Goal: Task Accomplishment & Management: Use online tool/utility

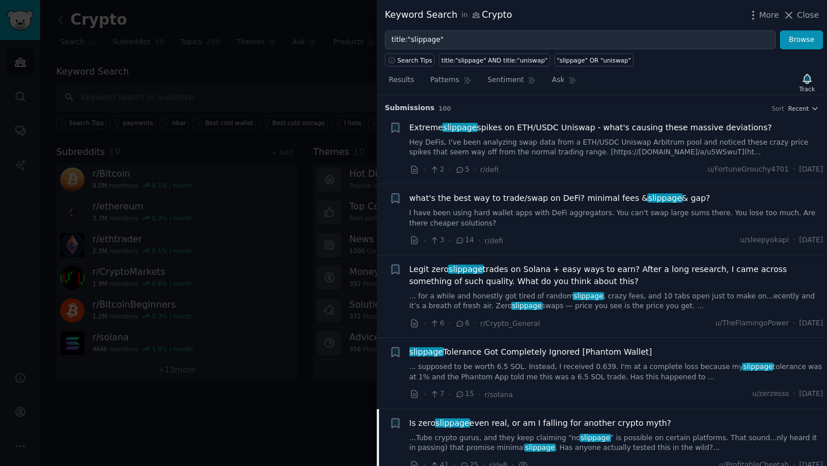
scroll to position [314, 0]
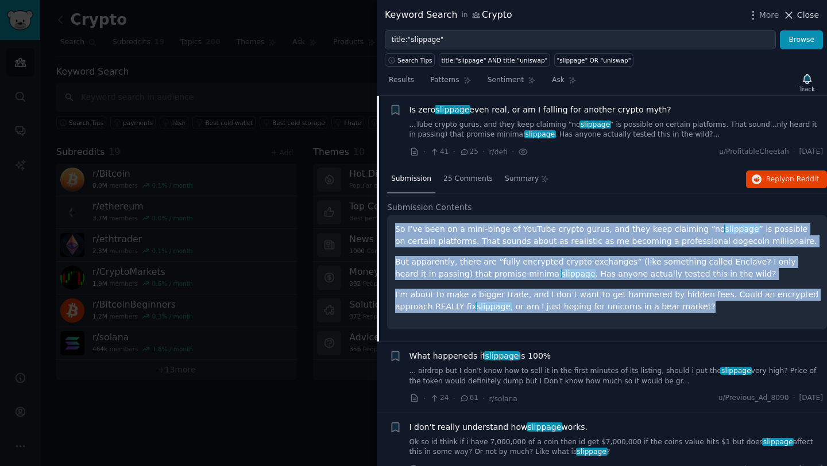
click at [791, 16] on icon at bounding box center [789, 15] width 6 height 6
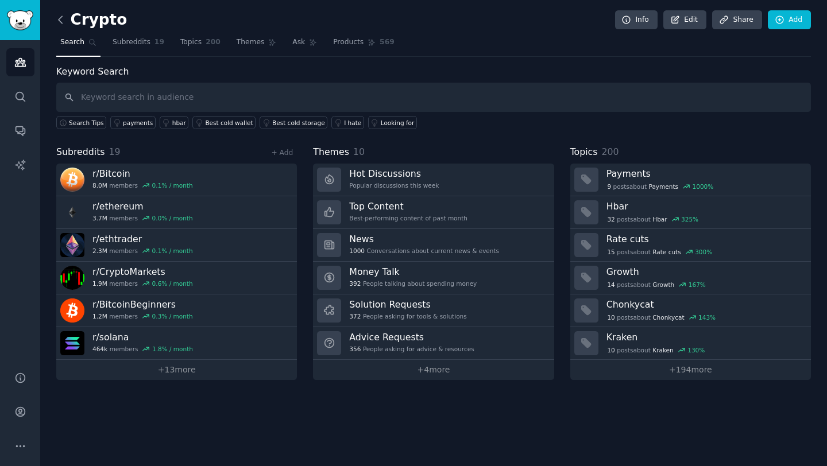
click at [59, 16] on icon at bounding box center [61, 20] width 12 height 12
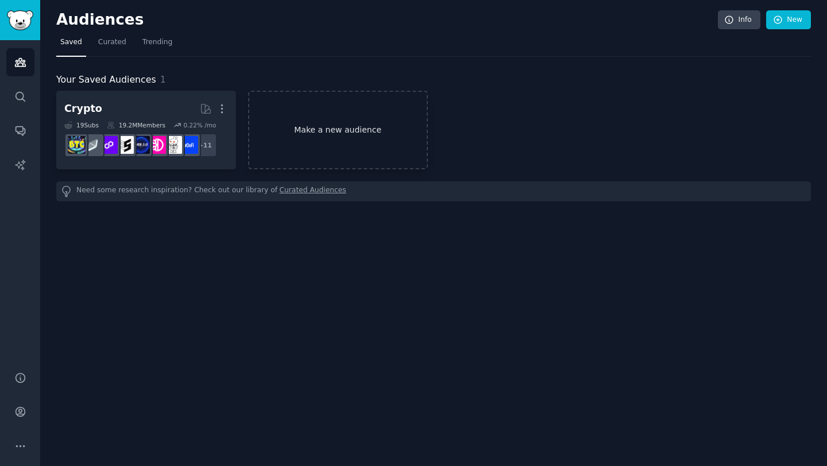
click at [298, 136] on link "Make a new audience" at bounding box center [338, 130] width 180 height 79
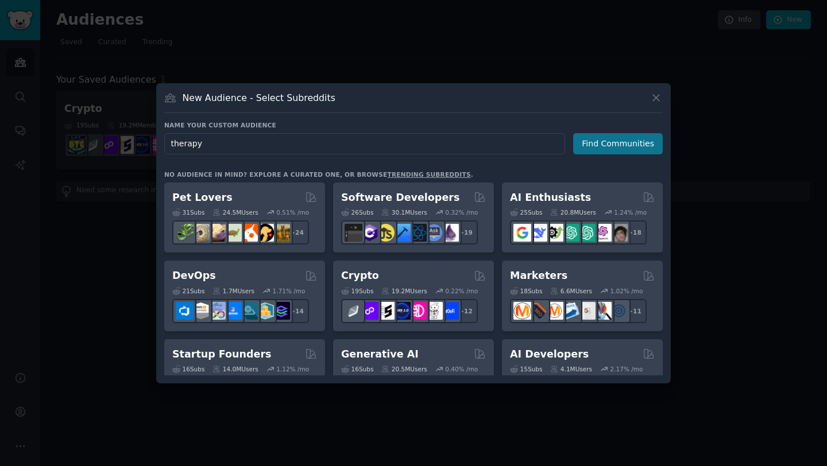
type input "therapy"
click at [627, 142] on button "Find Communities" at bounding box center [618, 143] width 90 height 21
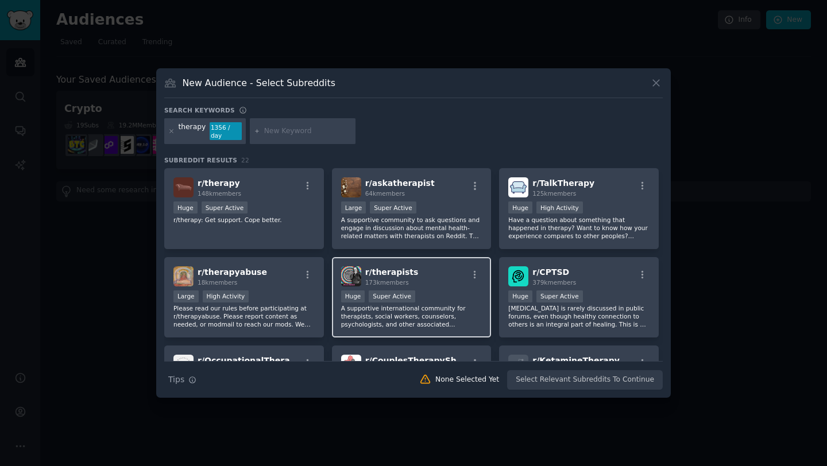
click at [461, 274] on div "r/ therapists 173k members" at bounding box center [411, 277] width 141 height 20
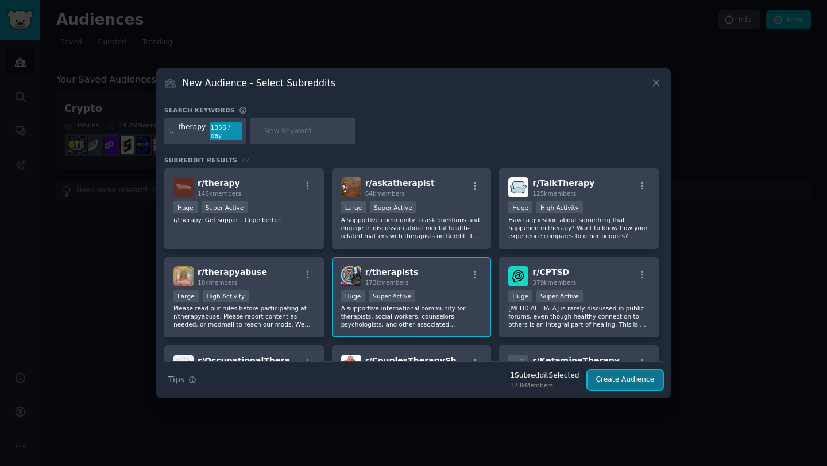
click at [634, 373] on button "Create Audience" at bounding box center [626, 380] width 76 height 20
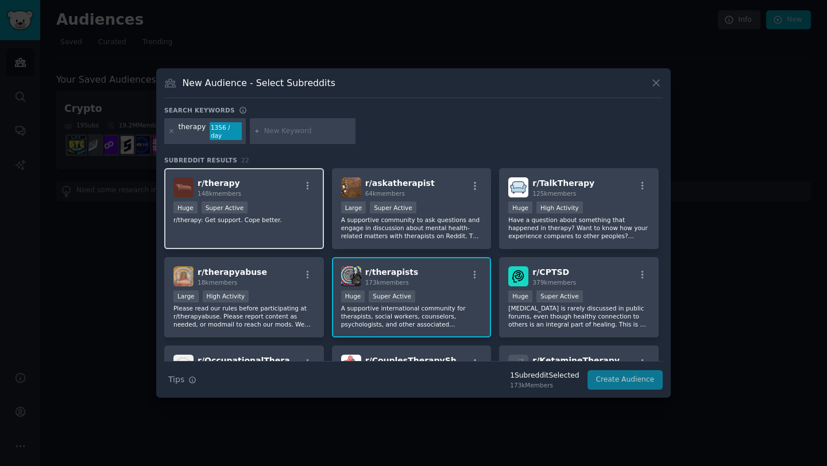
click at [274, 216] on p "r/therapy: Get support. Cope better." at bounding box center [243, 220] width 141 height 8
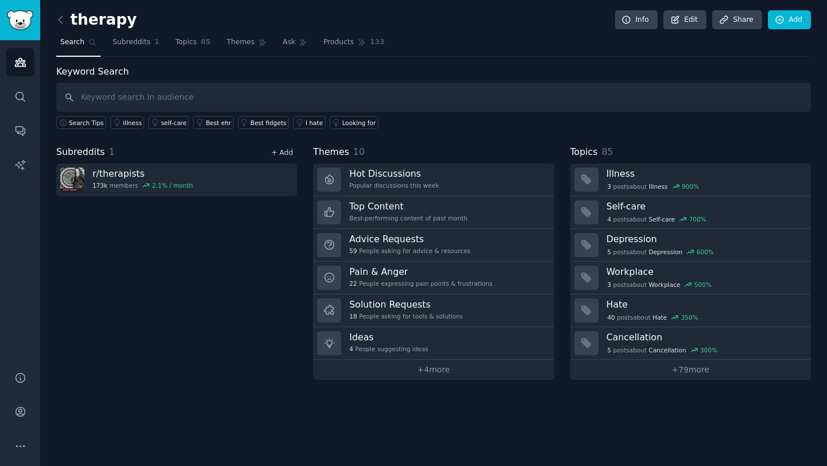
click at [284, 156] on link "+ Add" at bounding box center [282, 153] width 22 height 8
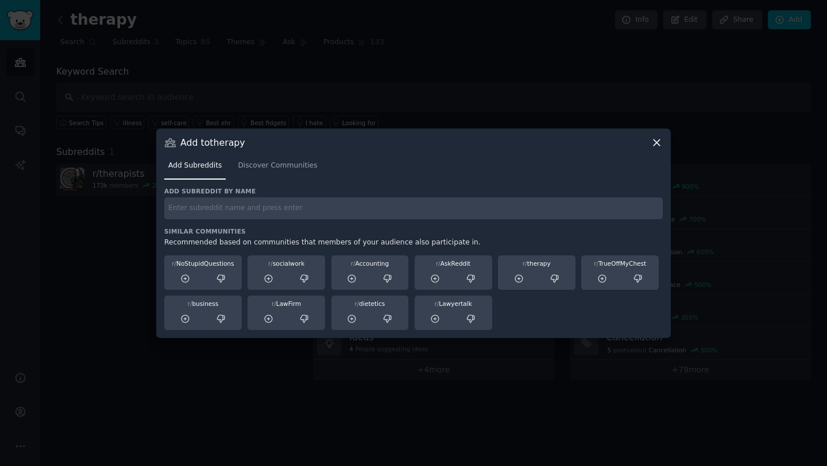
click at [283, 218] on input "text" at bounding box center [413, 209] width 499 height 22
type input "therapy"
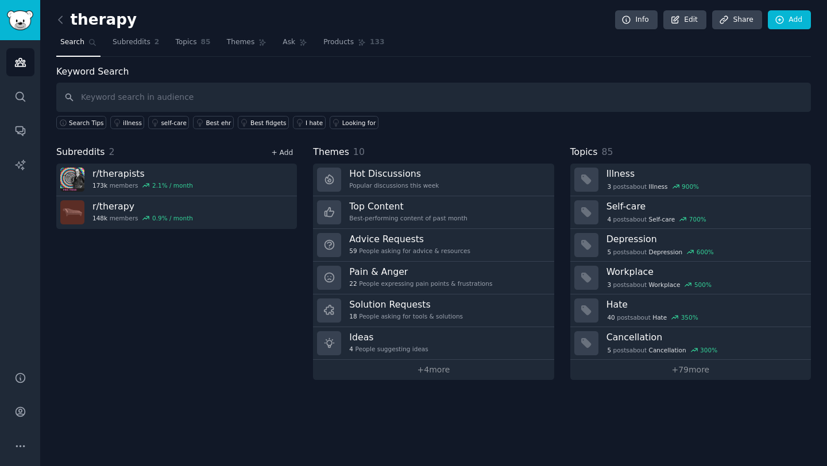
click at [285, 149] on link "+ Add" at bounding box center [282, 153] width 22 height 8
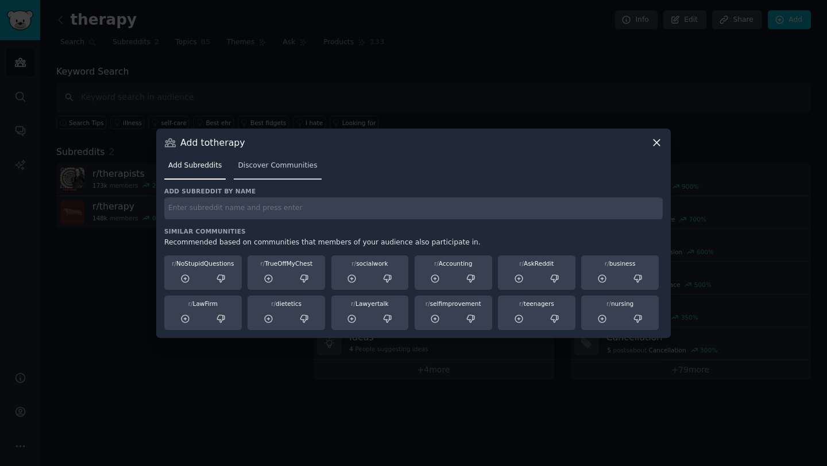
click at [270, 163] on span "Discover Communities" at bounding box center [277, 166] width 79 height 10
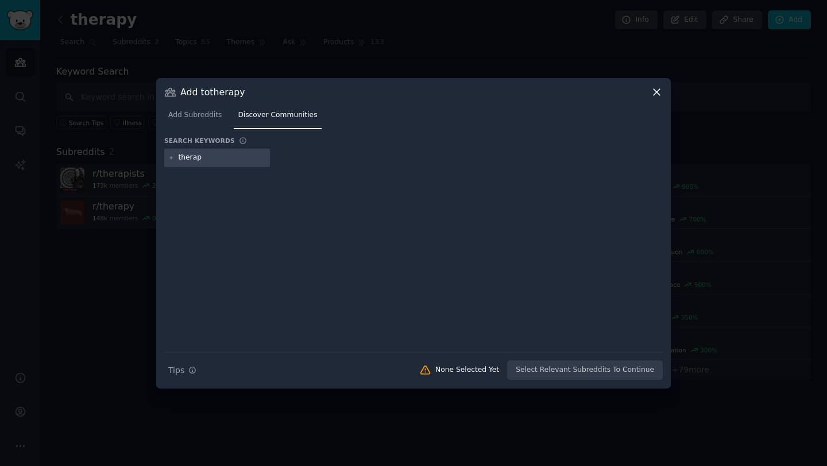
type input "therapy"
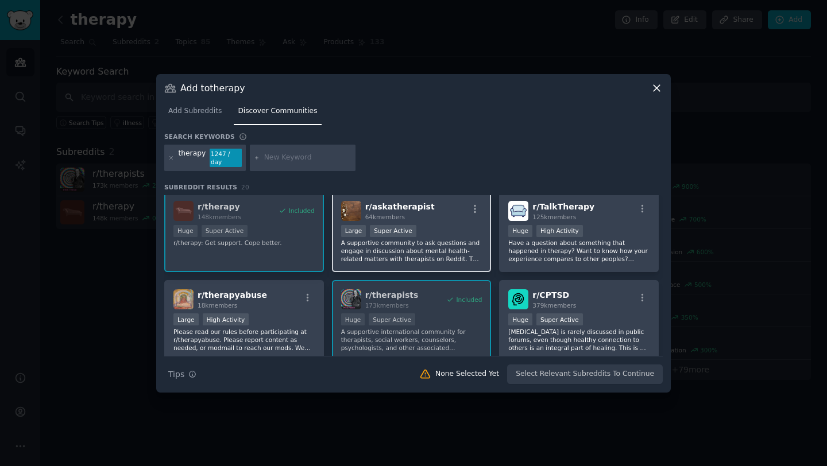
scroll to position [175, 0]
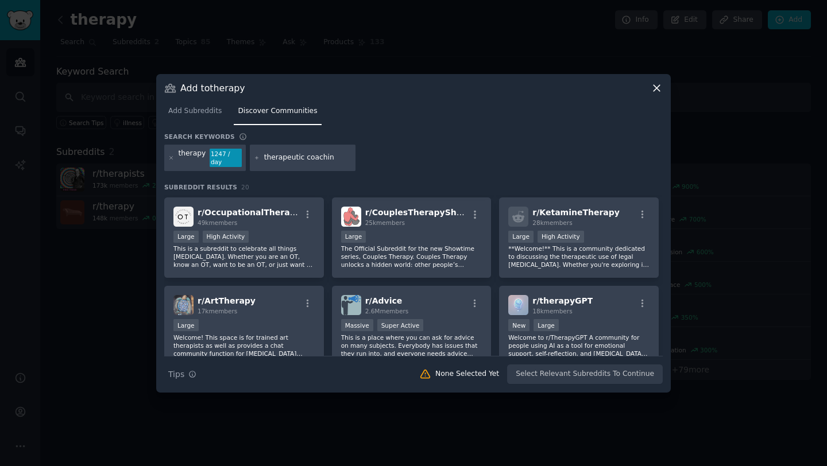
type input "therapeutic coaching"
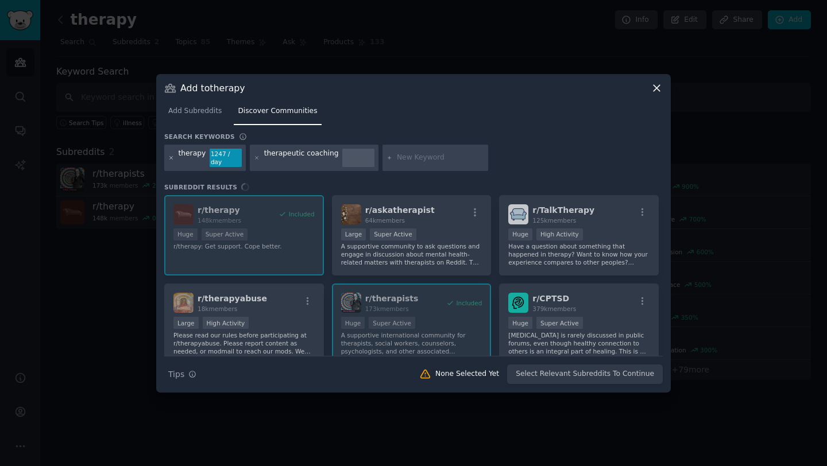
click at [171, 157] on icon at bounding box center [171, 157] width 3 height 3
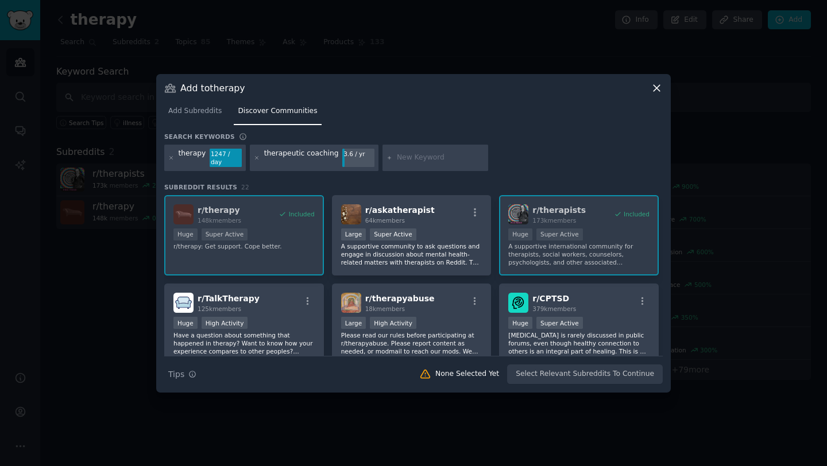
scroll to position [2, 0]
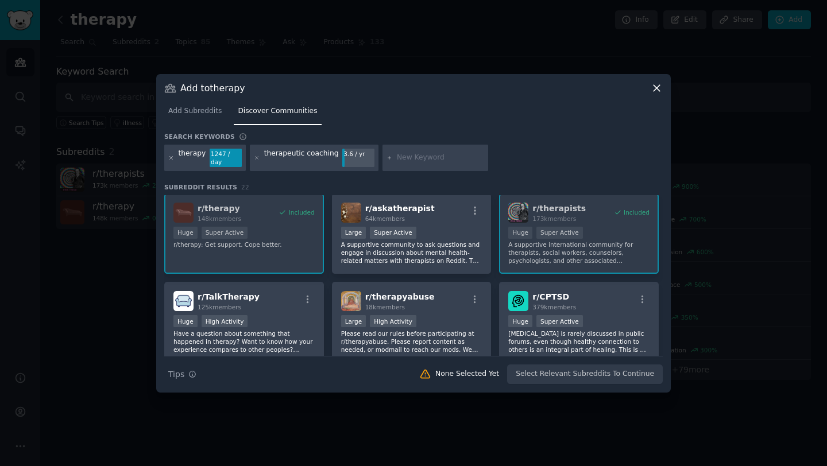
click at [172, 158] on icon at bounding box center [171, 157] width 3 height 3
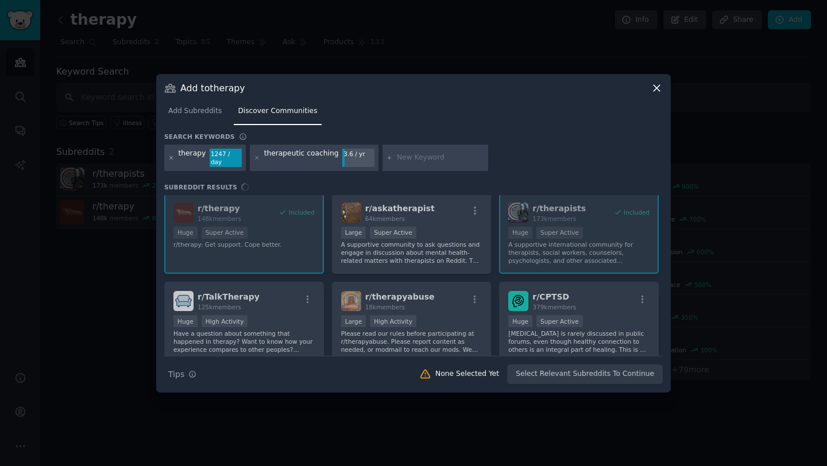
scroll to position [0, 0]
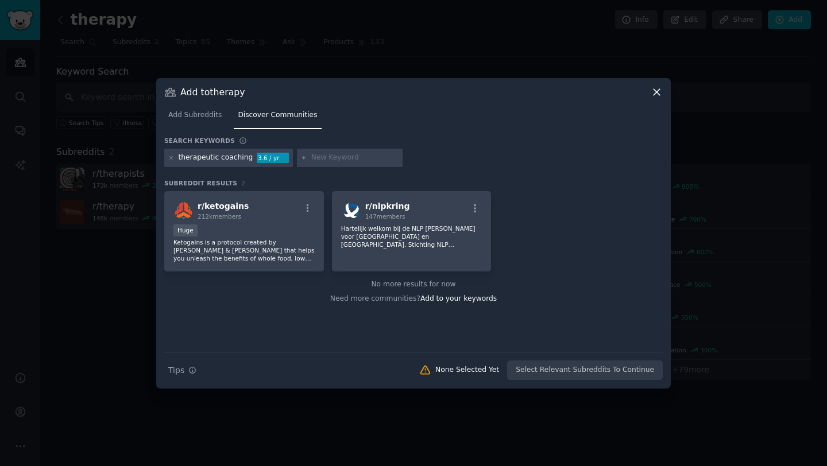
click at [221, 159] on div "therapeutic coaching" at bounding box center [216, 158] width 75 height 10
drag, startPoint x: 247, startPoint y: 159, endPoint x: 199, endPoint y: 159, distance: 47.7
click at [199, 159] on div "therapeutic coaching" at bounding box center [216, 158] width 75 height 10
click at [172, 157] on icon at bounding box center [171, 158] width 6 height 6
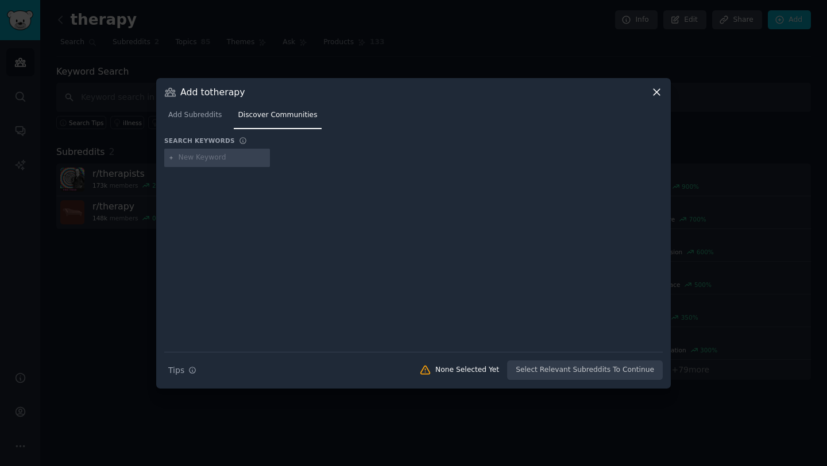
click at [227, 161] on input "text" at bounding box center [222, 158] width 87 height 10
type input "therapy"
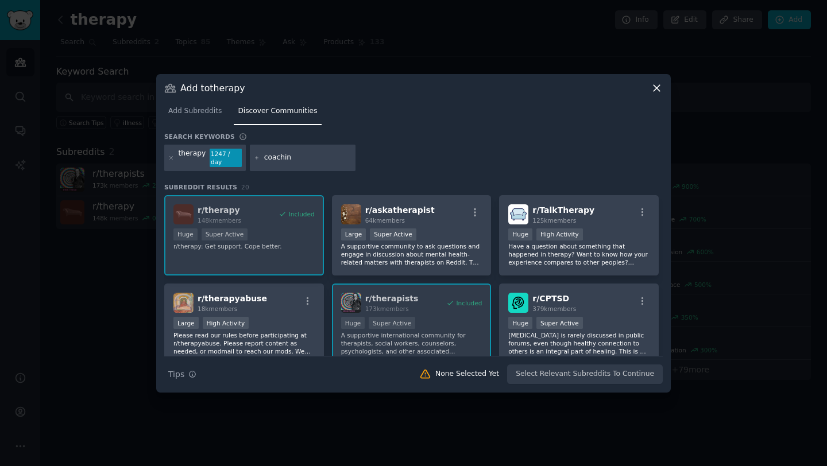
type input "coaching"
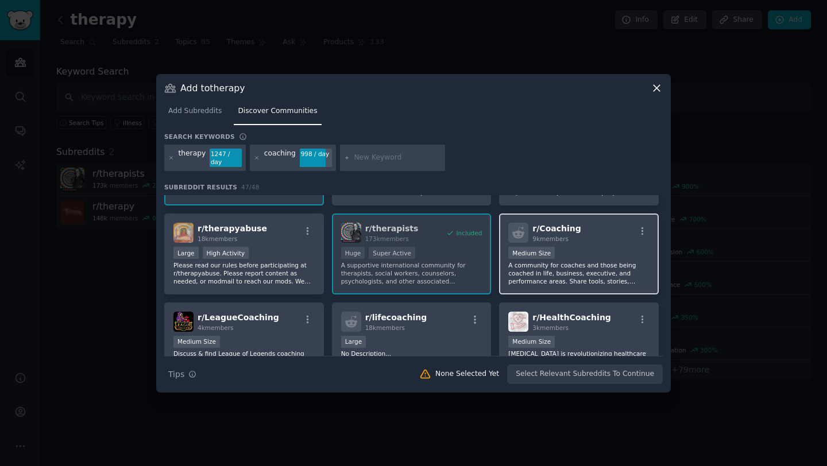
scroll to position [70, 0]
click at [595, 236] on div "r/ Coaching 9k members" at bounding box center [578, 233] width 141 height 20
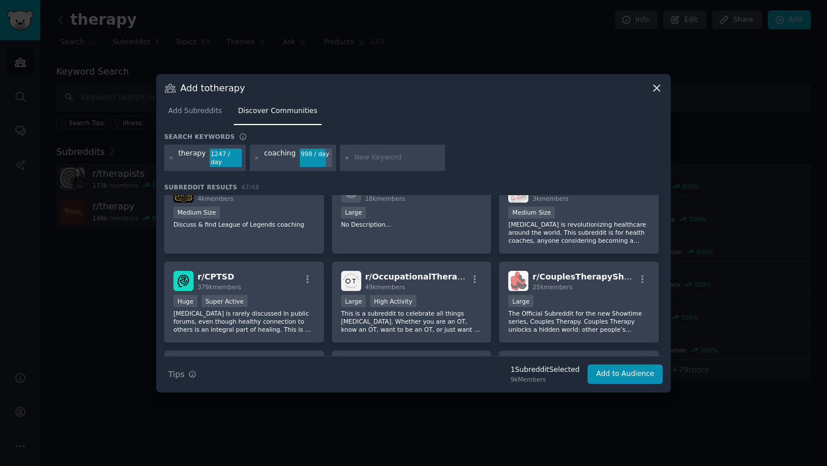
scroll to position [0, 0]
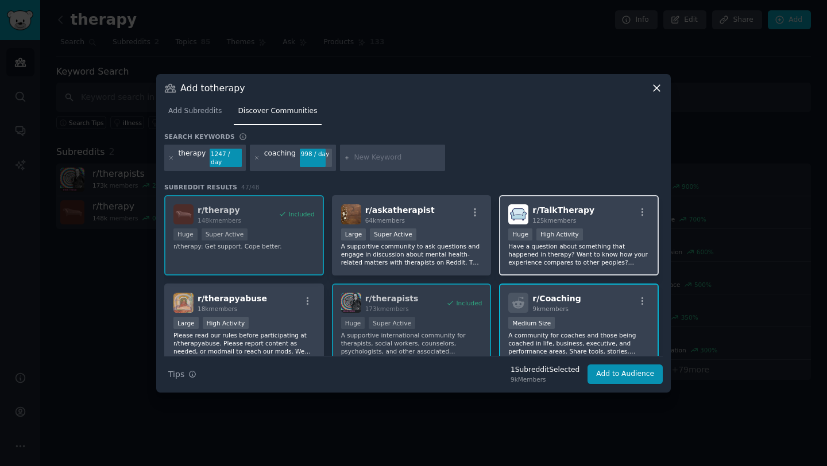
click at [601, 219] on div "r/ TalkTherapy 125k members" at bounding box center [578, 214] width 141 height 20
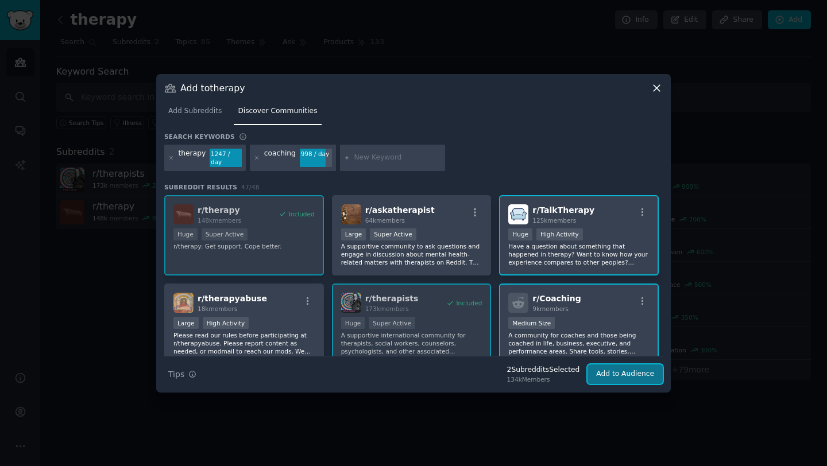
click at [638, 376] on button "Add to Audience" at bounding box center [625, 375] width 75 height 20
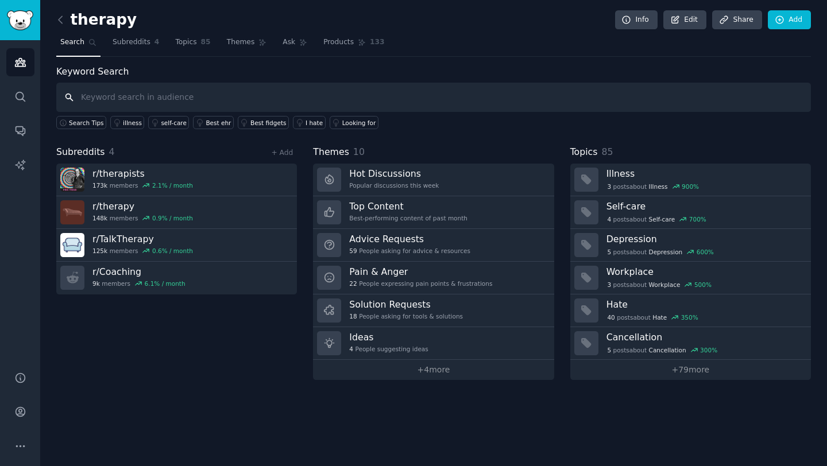
click at [209, 96] on input "text" at bounding box center [433, 97] width 755 height 29
type input "therapeutic coaching"
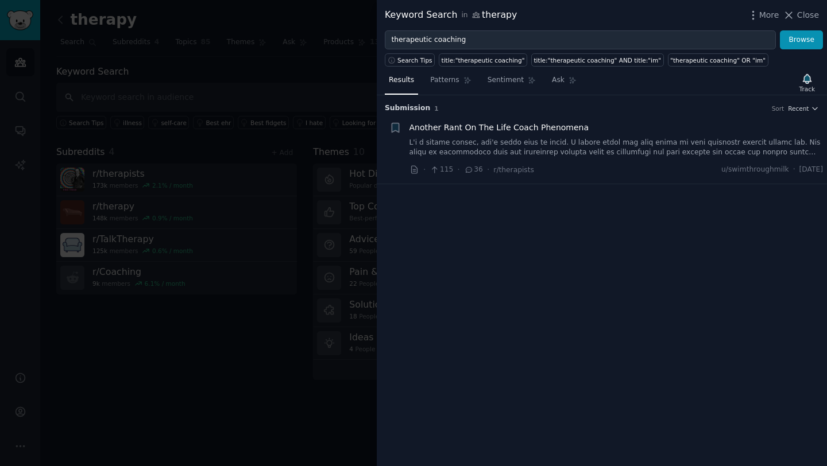
click at [516, 124] on span "Another Rant On The Life Coach Phenomena" at bounding box center [500, 128] width 180 height 12
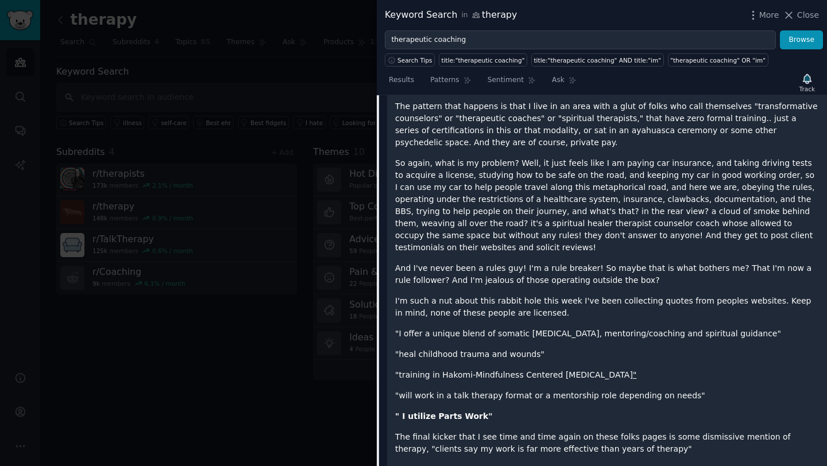
scroll to position [258, 0]
